Goal: Navigation & Orientation: Find specific page/section

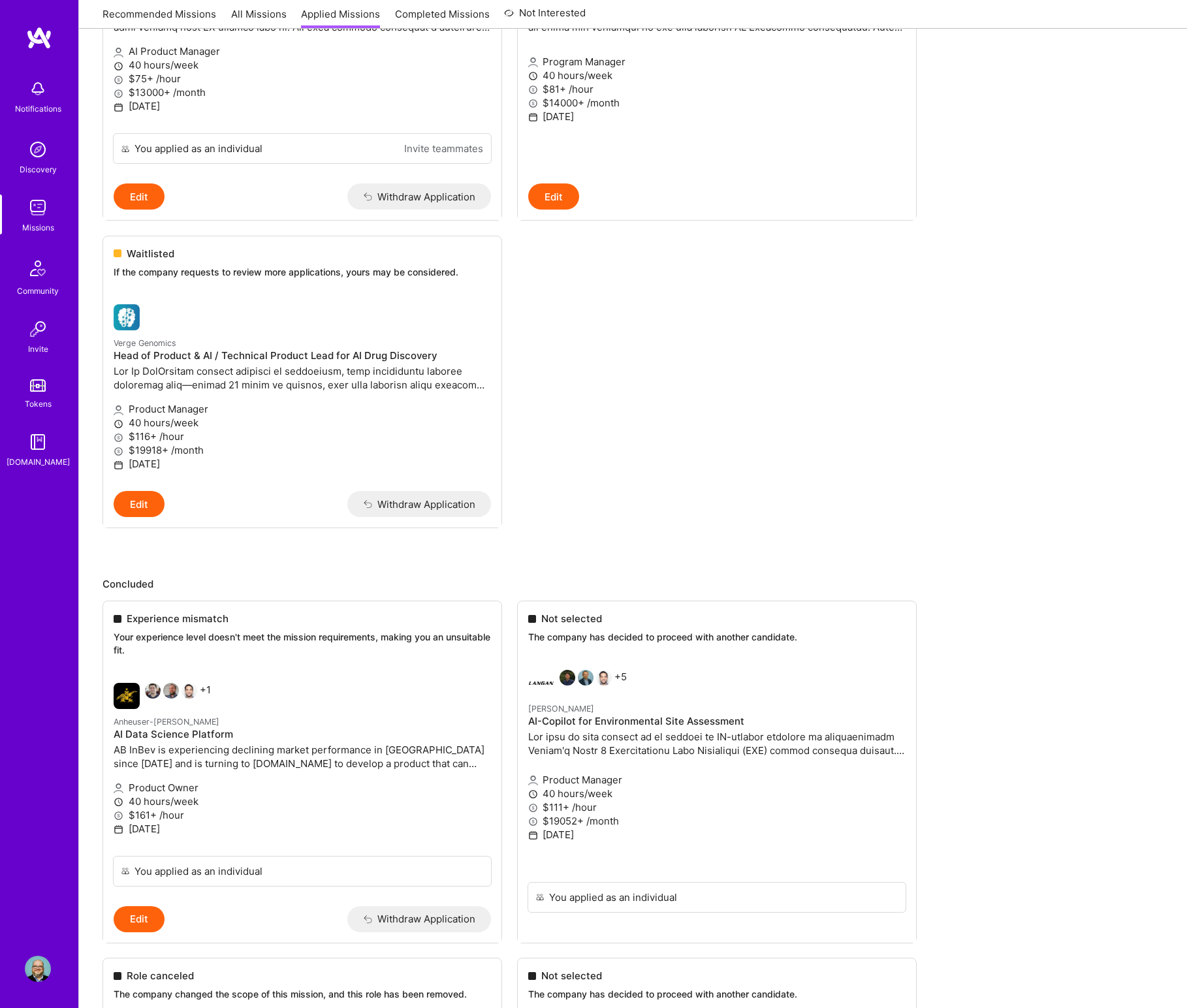
click at [454, 15] on link "Completed Missions" at bounding box center [442, 18] width 95 height 22
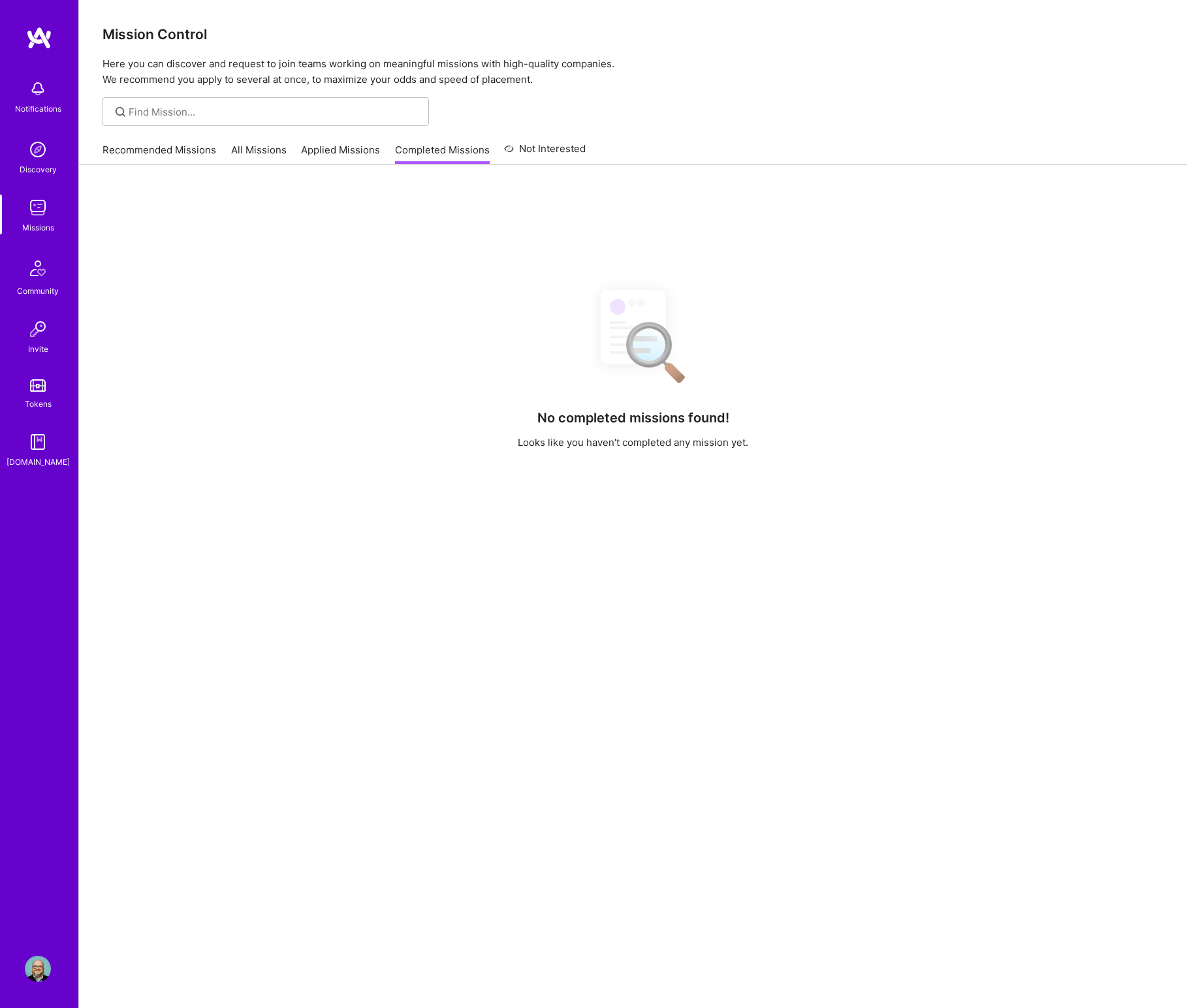
click at [536, 149] on link "Not Interested" at bounding box center [544, 153] width 81 height 24
click at [183, 151] on link "Recommended Missions" at bounding box center [159, 153] width 114 height 22
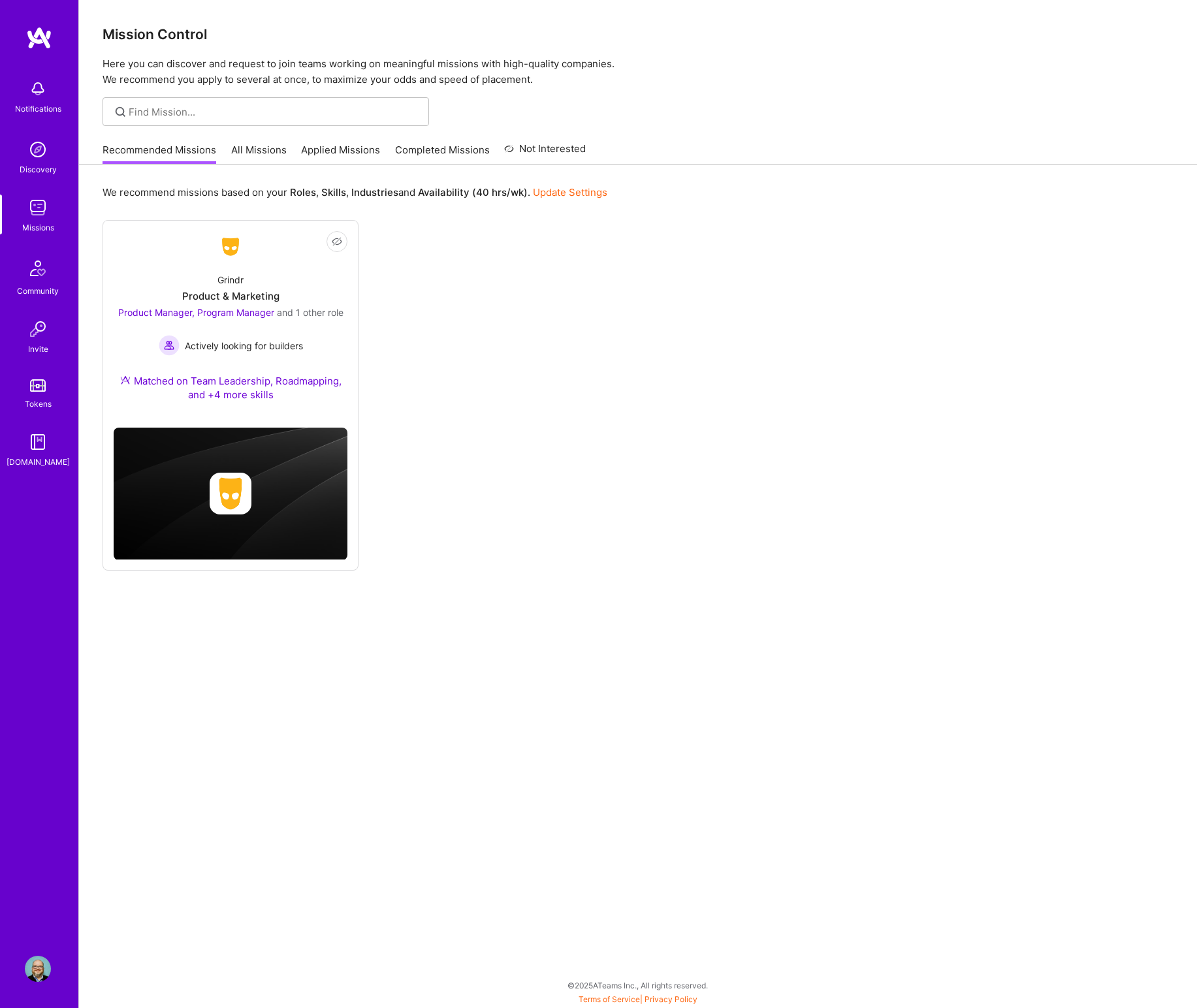
click at [254, 152] on link "All Missions" at bounding box center [259, 153] width 56 height 22
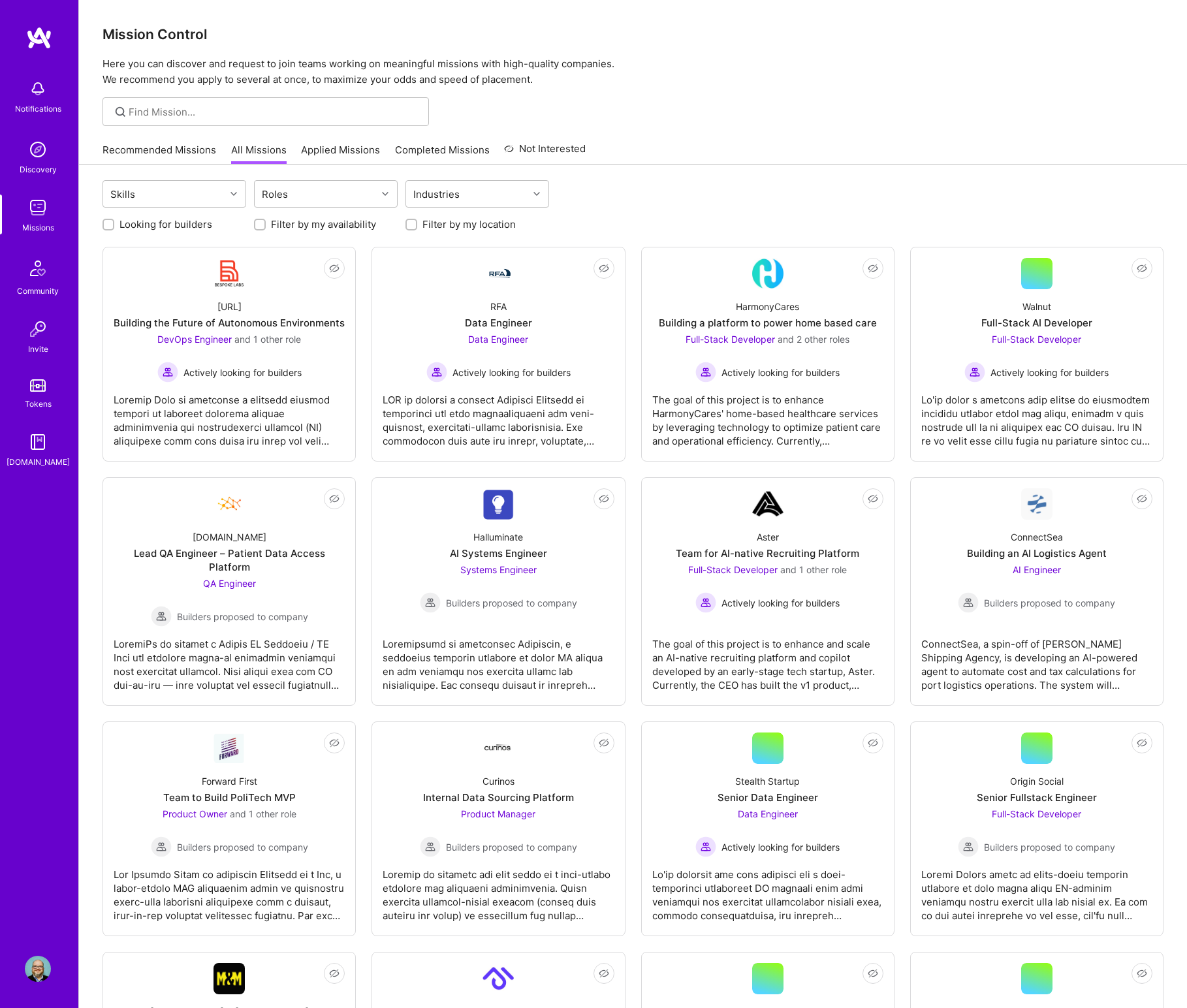
click at [313, 151] on link "Applied Missions" at bounding box center [340, 153] width 79 height 22
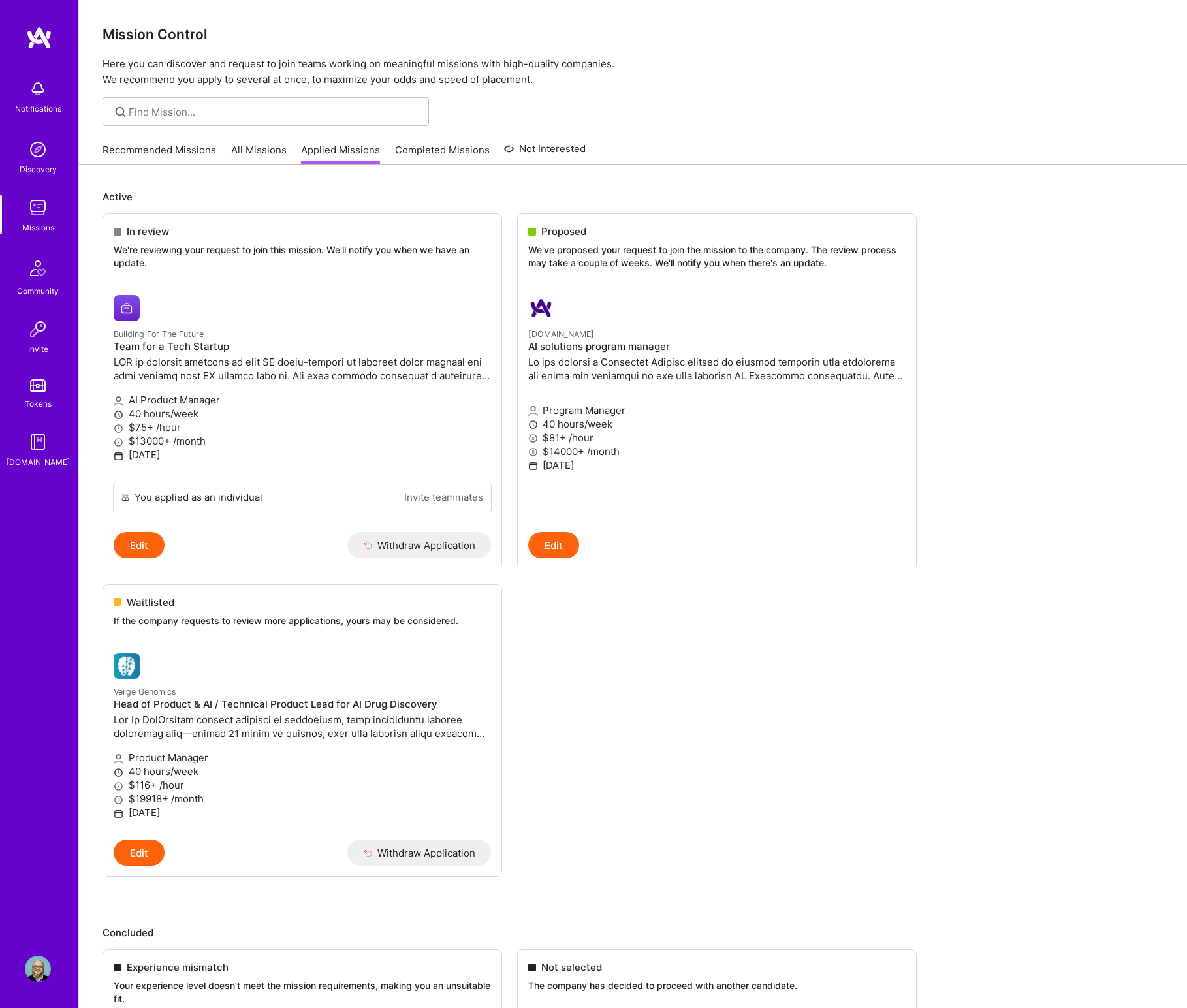
click at [216, 151] on div "Recommended Missions All Missions Applied Missions Completed Missions Not Inter…" at bounding box center [344, 149] width 483 height 28
click at [237, 150] on link "All Missions" at bounding box center [259, 153] width 56 height 22
